Goal: Transaction & Acquisition: Purchase product/service

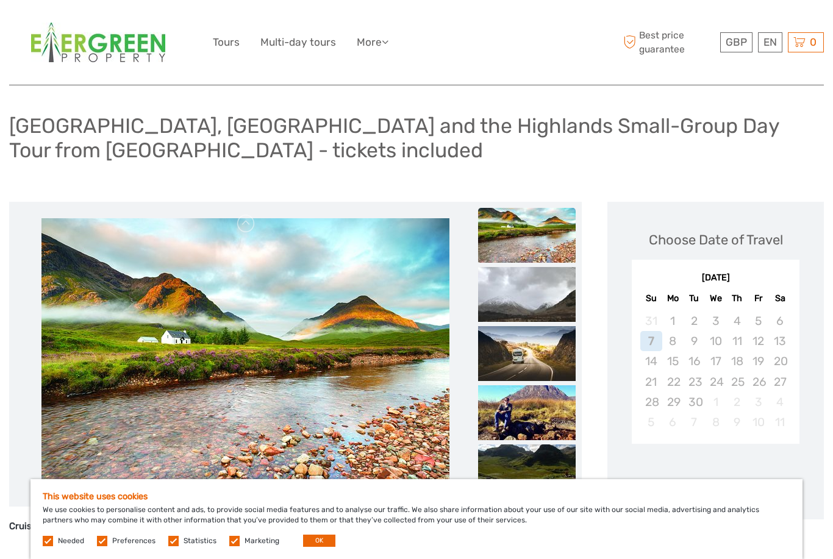
scroll to position [81, 0]
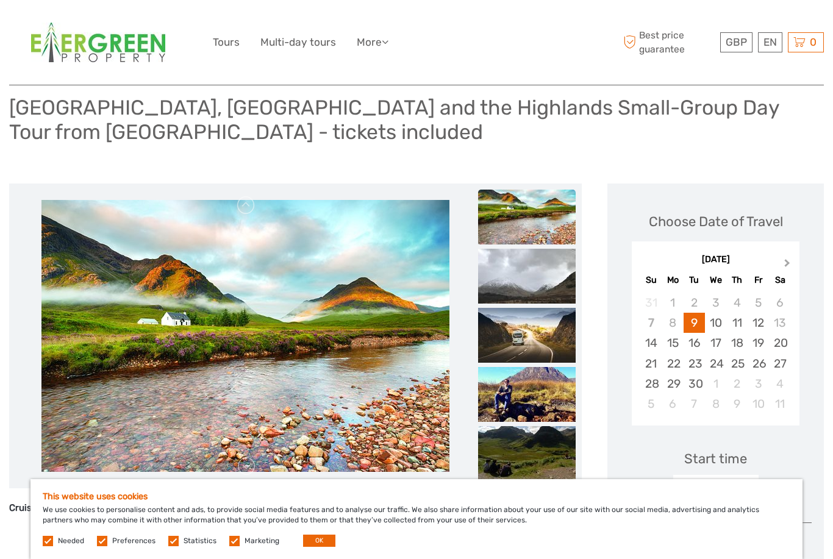
click at [787, 260] on button "Next Month" at bounding box center [789, 267] width 20 height 20
click at [653, 321] on div "5" at bounding box center [650, 323] width 21 height 20
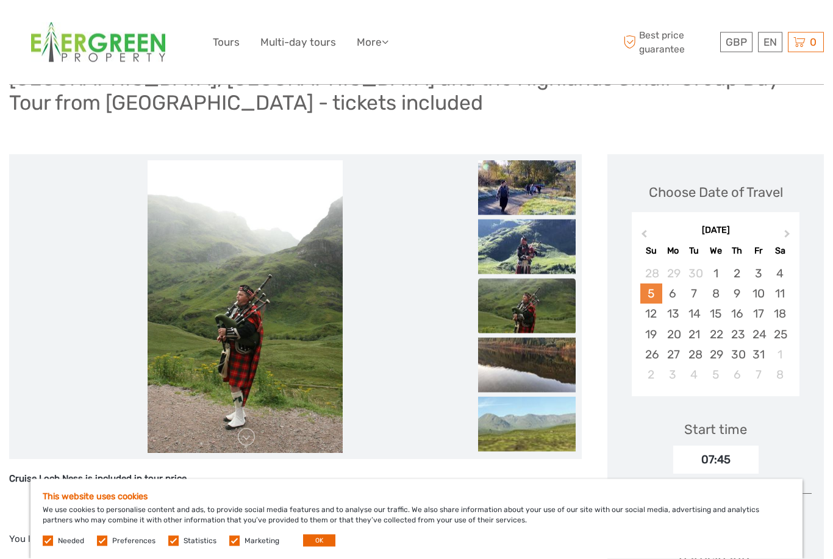
scroll to position [110, 0]
click at [307, 307] on img at bounding box center [245, 306] width 195 height 293
click at [546, 187] on img at bounding box center [527, 187] width 98 height 55
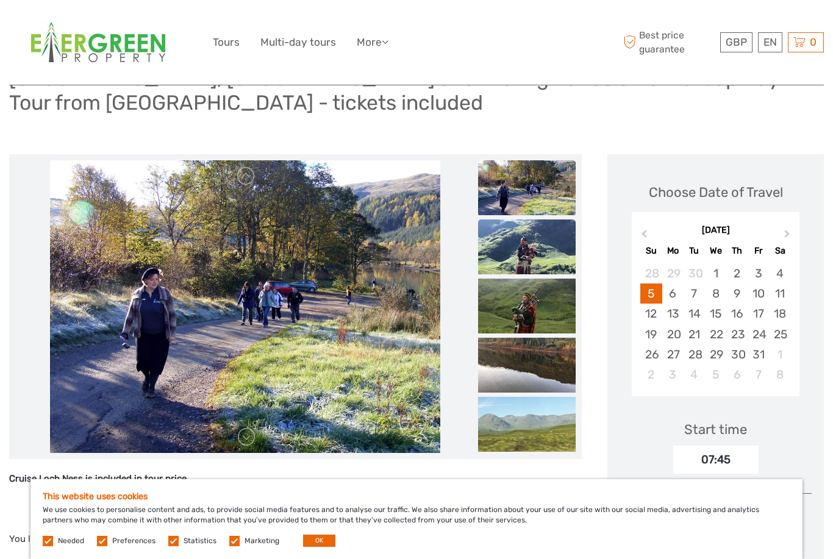
click at [528, 232] on img at bounding box center [527, 247] width 98 height 55
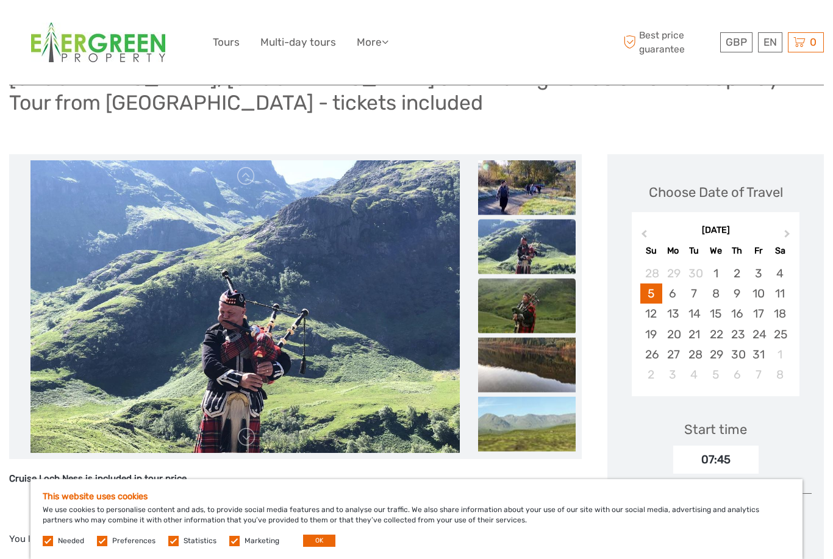
click at [528, 296] on img at bounding box center [527, 305] width 98 height 55
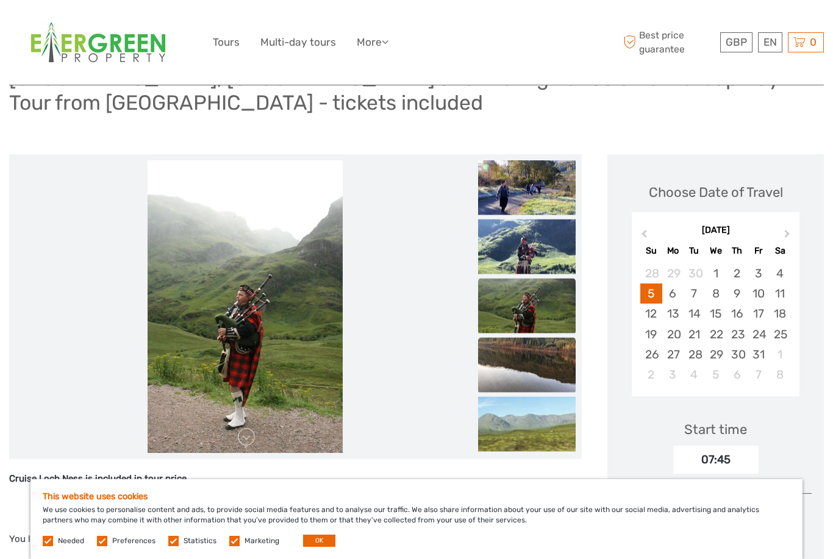
click at [529, 340] on img at bounding box center [527, 364] width 98 height 55
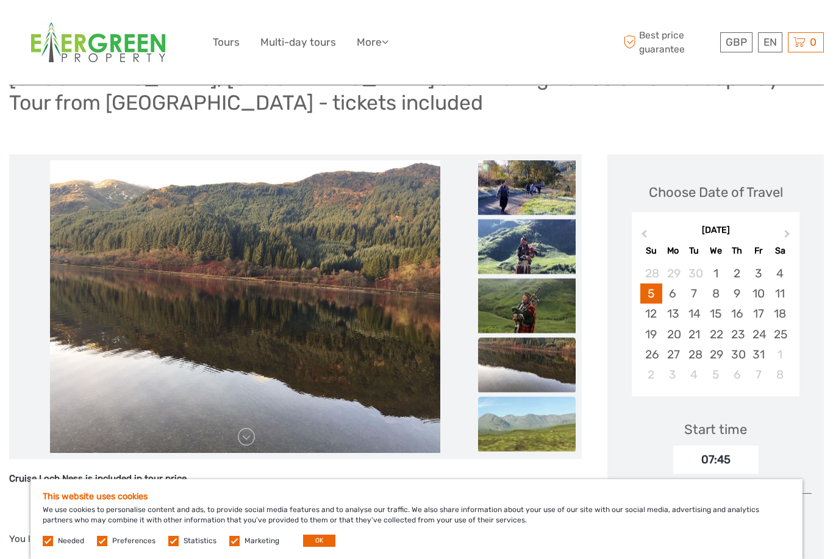
click at [540, 421] on img at bounding box center [527, 423] width 98 height 55
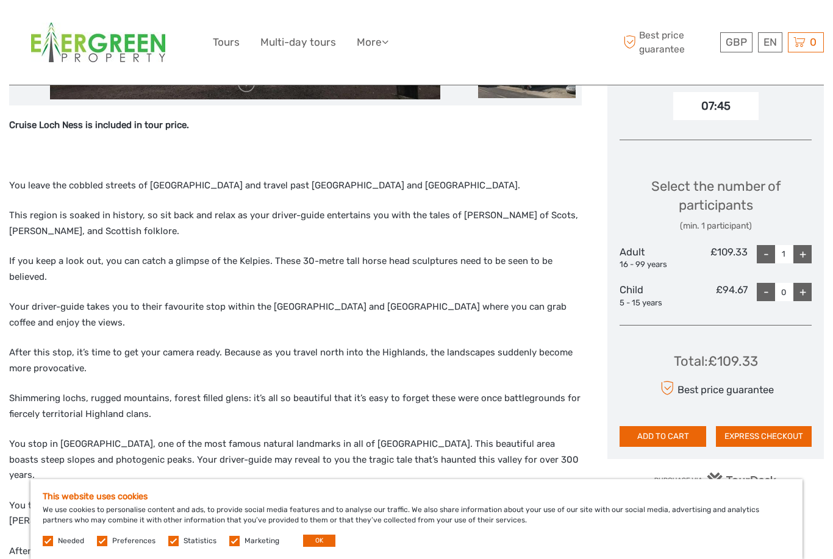
scroll to position [462, 0]
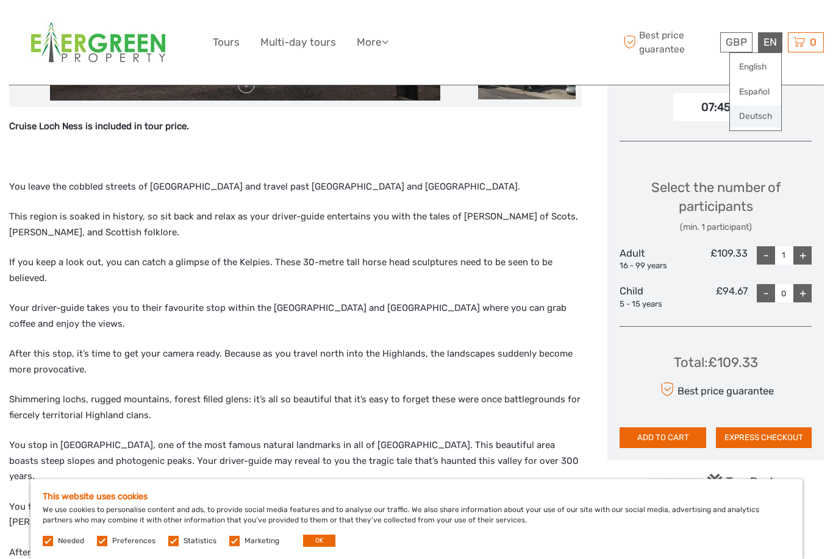
click at [763, 113] on link "Deutsch" at bounding box center [755, 117] width 51 height 22
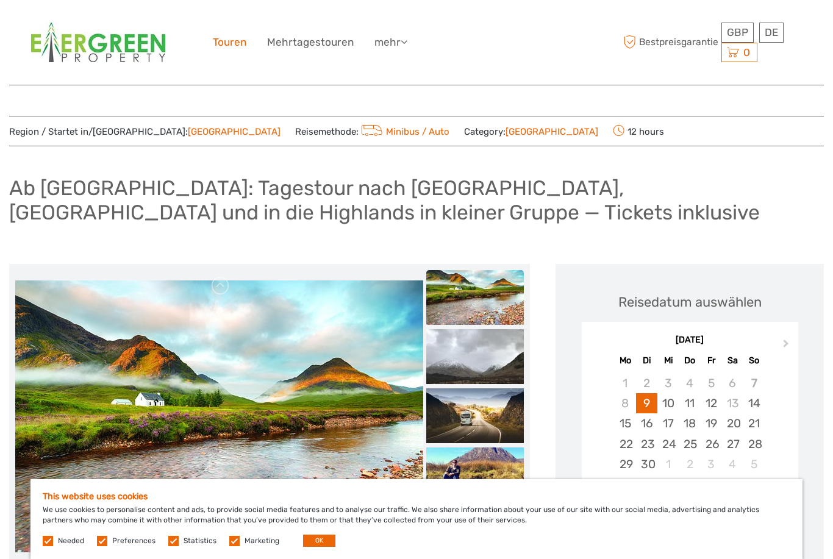
click at [230, 44] on link "Touren" at bounding box center [230, 43] width 34 height 18
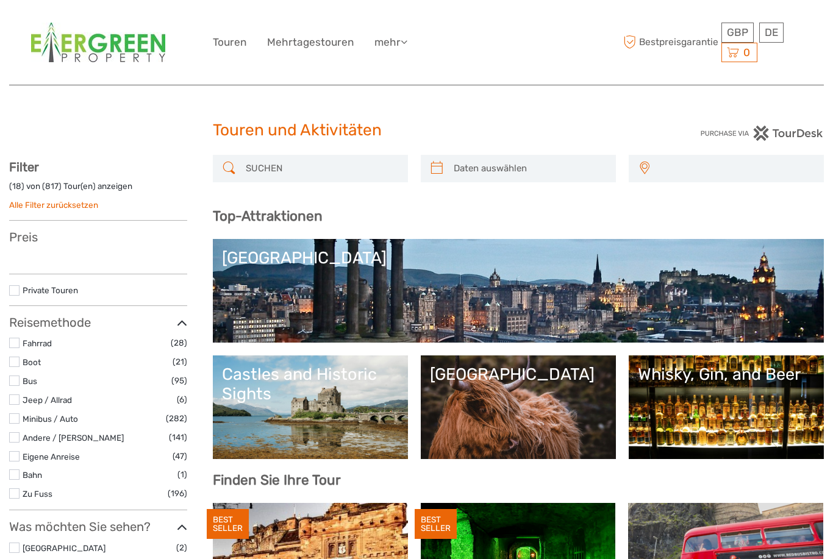
select select
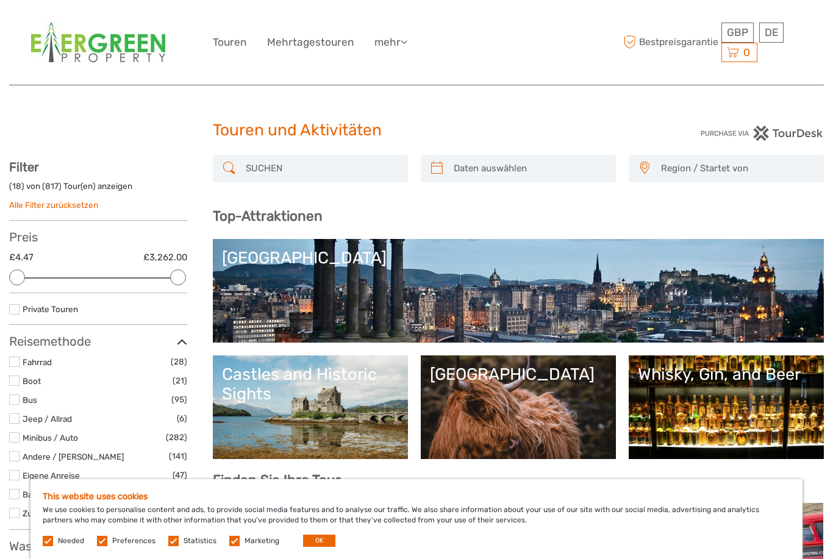
click at [556, 279] on link "[GEOGRAPHIC_DATA]" at bounding box center [518, 290] width 593 height 85
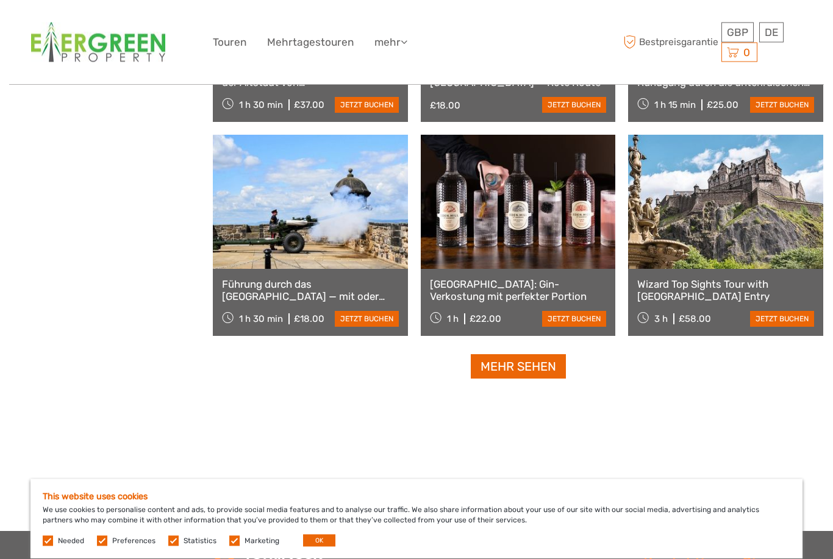
scroll to position [1600, 0]
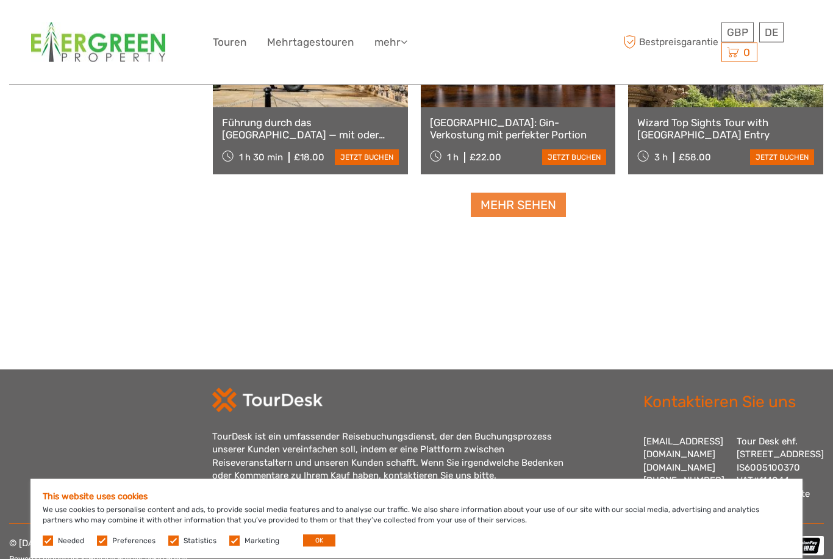
click at [536, 214] on link "Mehr sehen" at bounding box center [518, 205] width 95 height 25
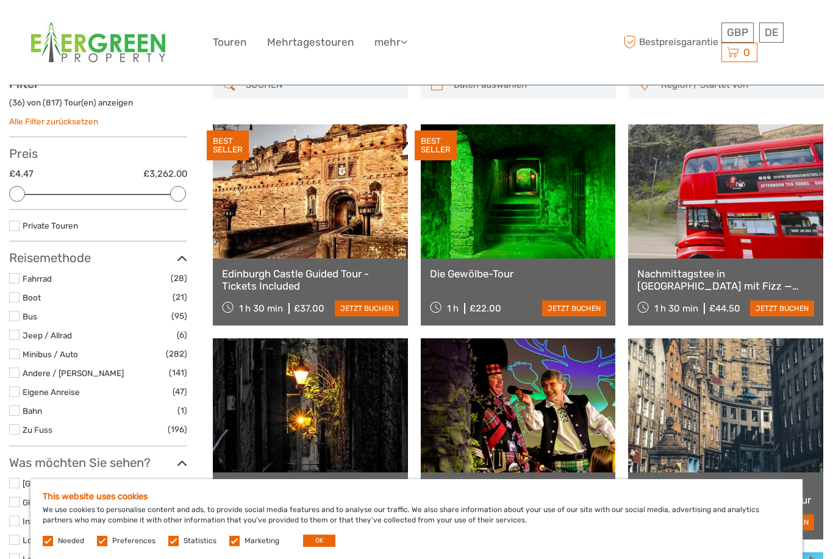
scroll to position [358, 0]
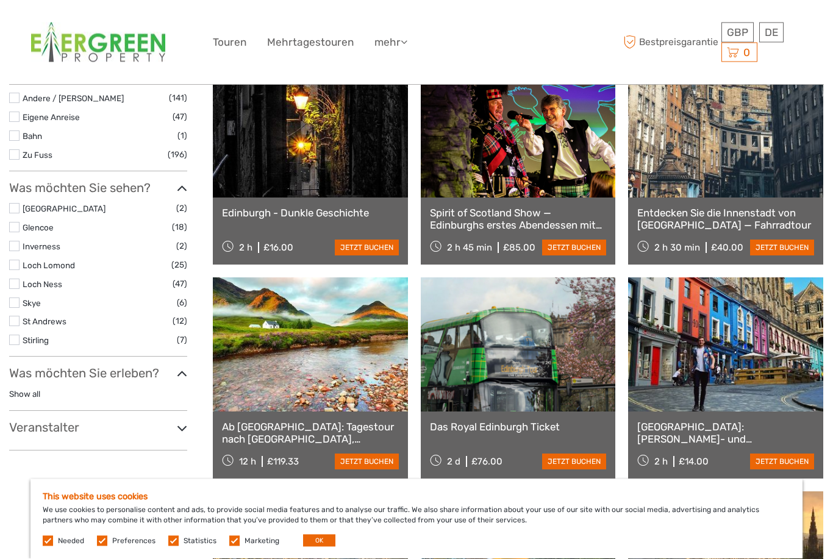
click at [380, 435] on link "Ab [GEOGRAPHIC_DATA]: Tagestour nach [GEOGRAPHIC_DATA], [GEOGRAPHIC_DATA] und i…" at bounding box center [310, 433] width 177 height 25
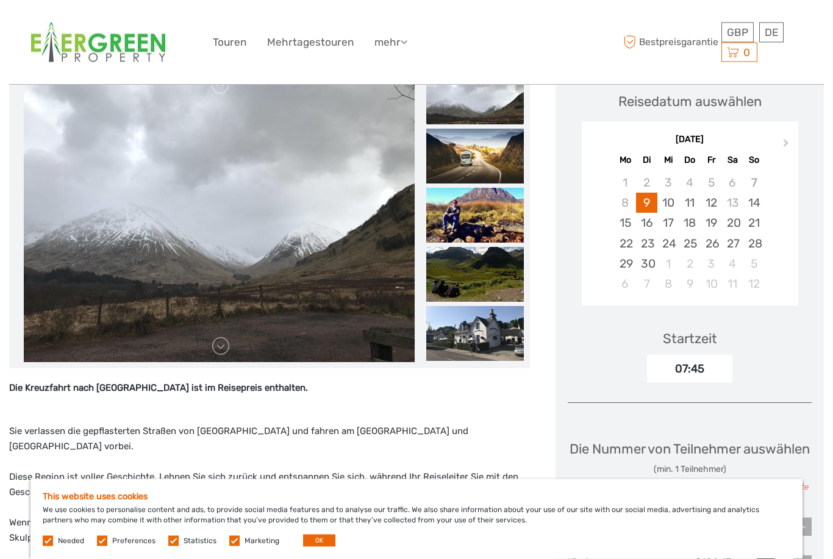
scroll to position [190, 0]
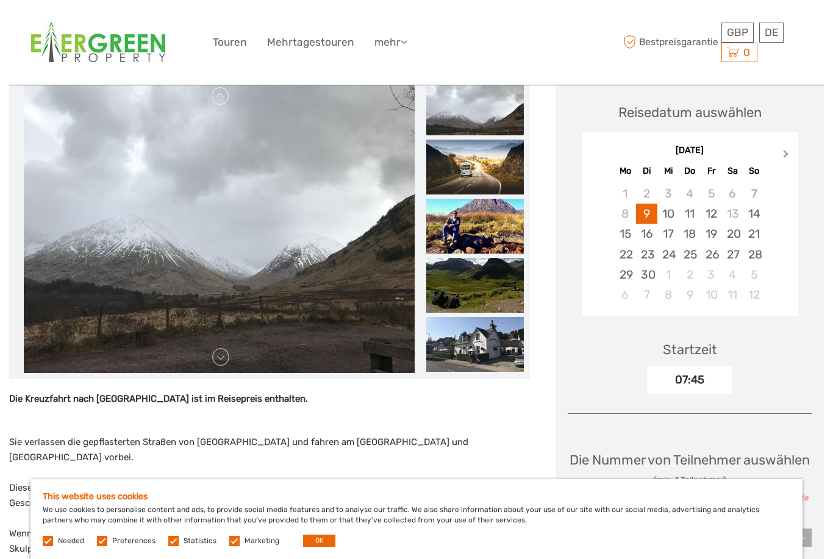
click at [786, 159] on button "Next Month" at bounding box center [788, 158] width 20 height 20
click at [751, 190] on div "5" at bounding box center [754, 194] width 21 height 20
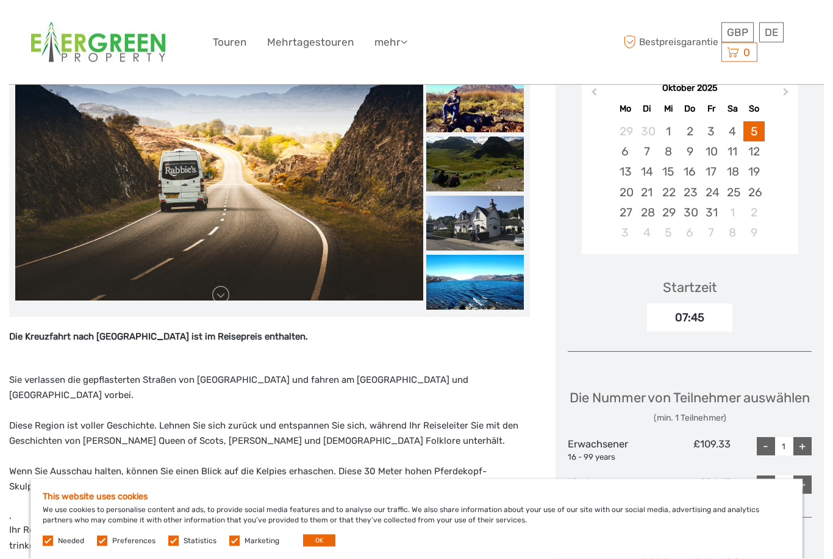
click at [704, 314] on div "07:45" at bounding box center [689, 318] width 85 height 28
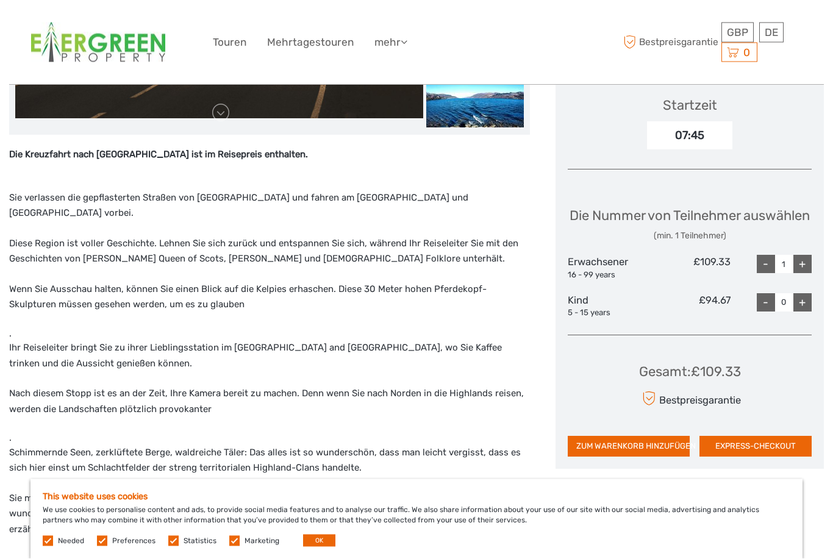
click at [808, 274] on div "+" at bounding box center [803, 265] width 18 height 18
type input "2"
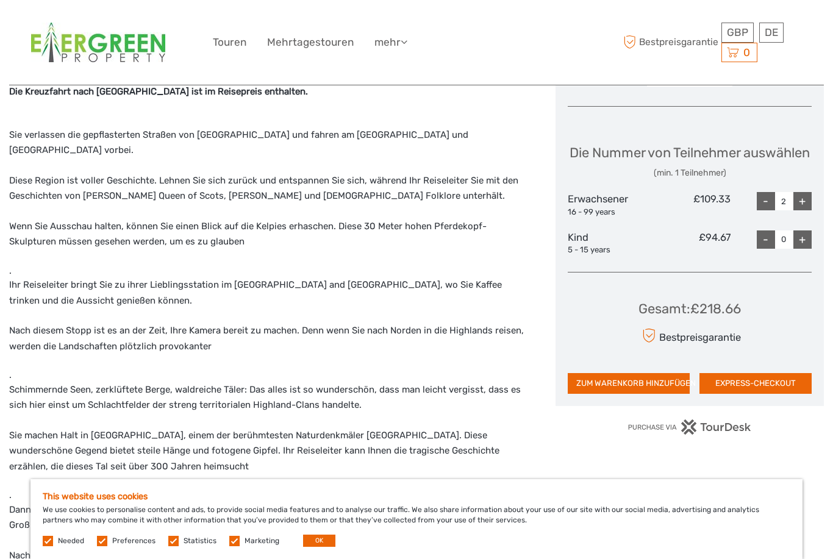
scroll to position [497, 0]
click at [659, 395] on button "ZUM WARENKORB HINZUFÜGEN" at bounding box center [629, 384] width 122 height 21
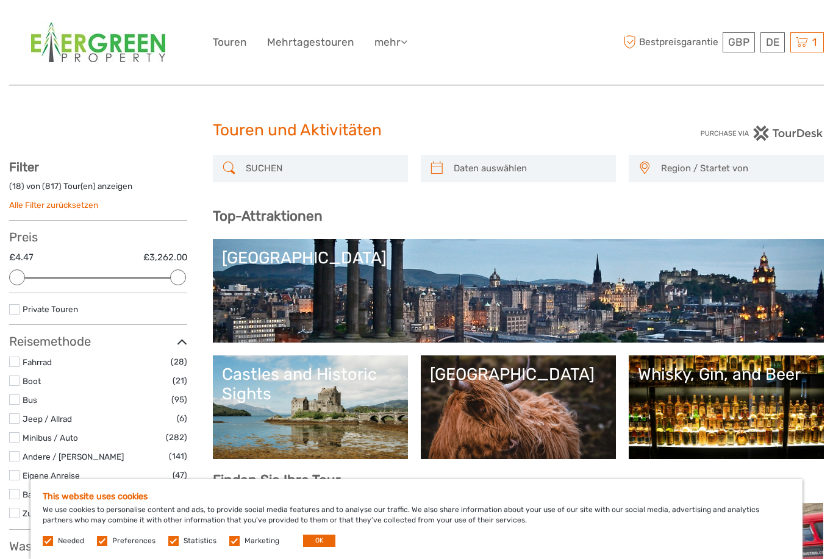
select select
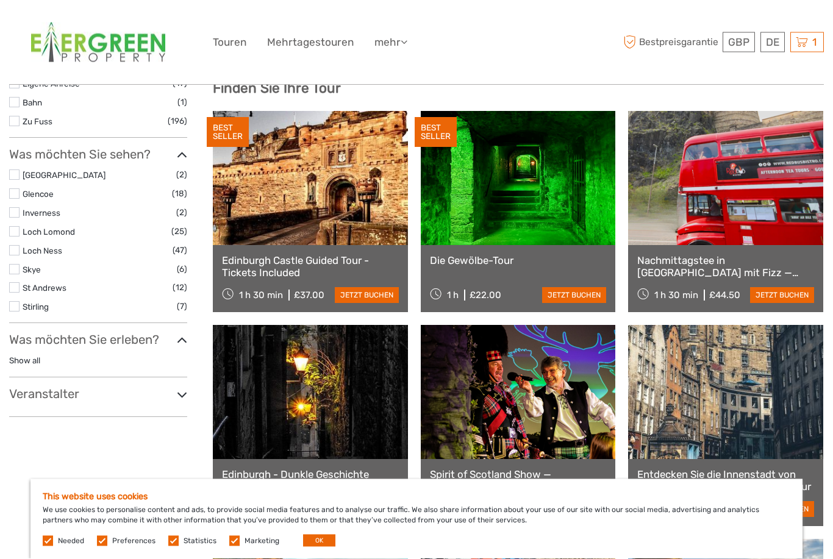
scroll to position [395, 0]
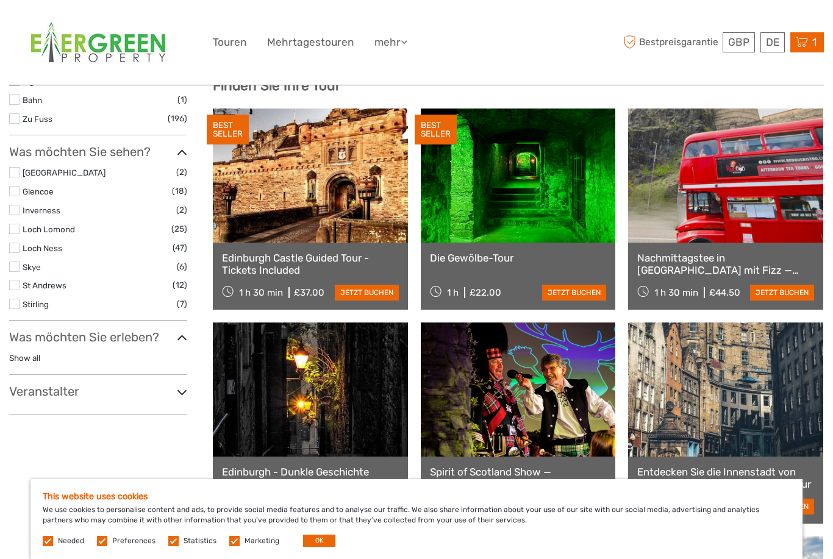
click at [811, 42] on span "1" at bounding box center [815, 42] width 8 height 12
